Goal: Check status

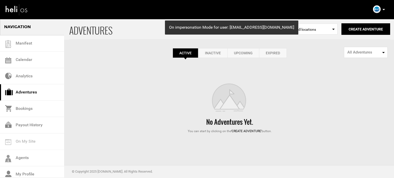
click at [280, 53] on link "Expired" at bounding box center [273, 53] width 28 height 10
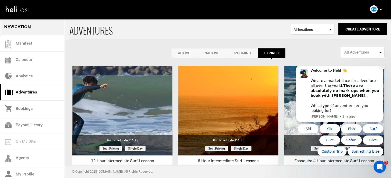
click at [381, 68] on icon "Dismiss notification" at bounding box center [381, 66] width 3 height 3
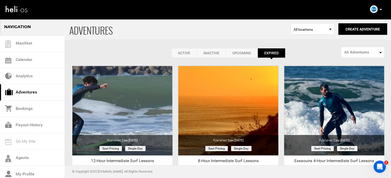
click at [179, 54] on link "Active" at bounding box center [183, 53] width 25 height 10
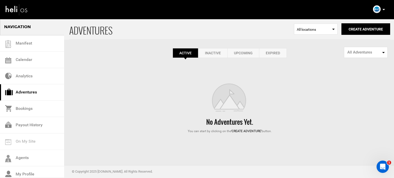
click at [283, 53] on link "Expired" at bounding box center [273, 53] width 28 height 10
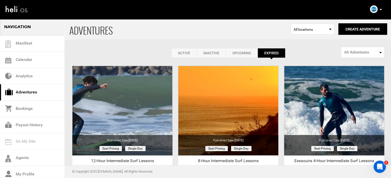
click at [175, 51] on link "Active" at bounding box center [183, 53] width 25 height 10
